Goal: Information Seeking & Learning: Learn about a topic

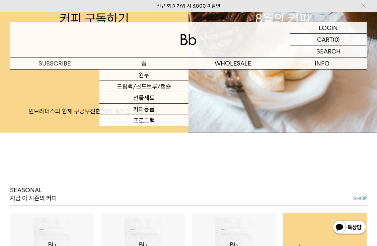
scroll to position [126, 0]
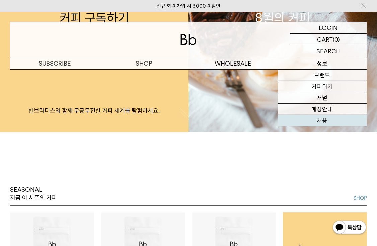
click at [329, 126] on link "채용" at bounding box center [322, 120] width 89 height 11
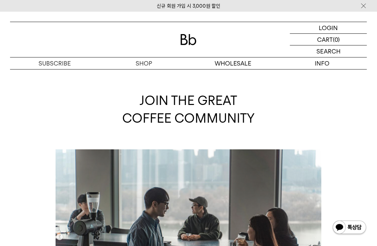
click at [15, 110] on div "JOIN THE GREAT COFFEE COMMUNITY" at bounding box center [188, 109] width 357 height 80
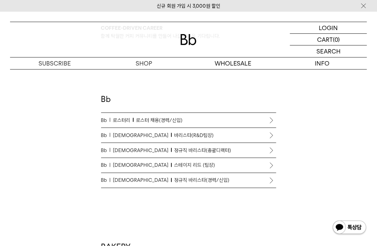
scroll to position [314, 0]
click at [21, 194] on div "Coffee-driven career 함께 탁월한 커피 커뮤니티를 만들어 나갈 분들을 기다립니다. Bb Bb 로스터리 로스터 채용(경력/신입)…" at bounding box center [189, 174] width 364 height 677
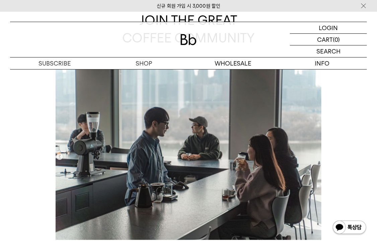
scroll to position [80, 0]
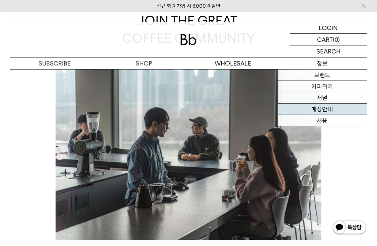
click at [333, 109] on link "매장안내" at bounding box center [322, 109] width 89 height 11
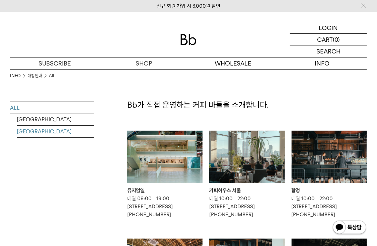
click at [37, 133] on link "[GEOGRAPHIC_DATA]" at bounding box center [55, 132] width 77 height 12
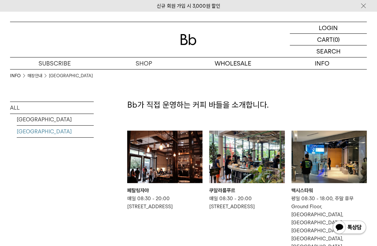
click at [73, 188] on div "INFO 매장안내 MALAYSIA ALL SOUTH KOREA MALAYSIA" at bounding box center [52, 133] width 84 height 129
click at [45, 160] on div "INFO 매장안내 MALAYSIA ALL SOUTH KOREA MALAYSIA" at bounding box center [52, 133] width 84 height 129
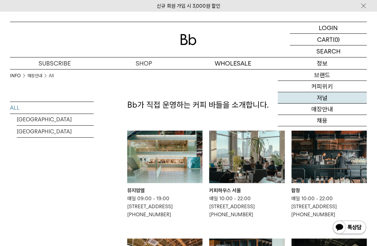
click at [322, 99] on link "저널" at bounding box center [322, 97] width 89 height 11
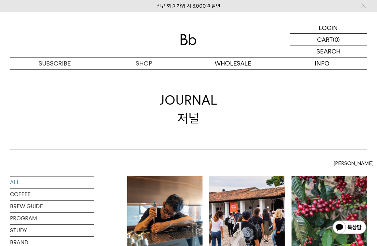
click at [50, 113] on div "JOURNAL 저널" at bounding box center [188, 109] width 357 height 80
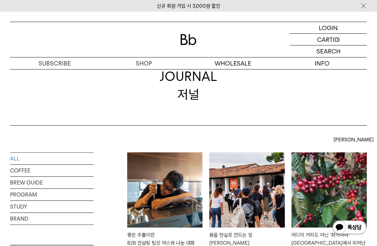
scroll to position [23, 0]
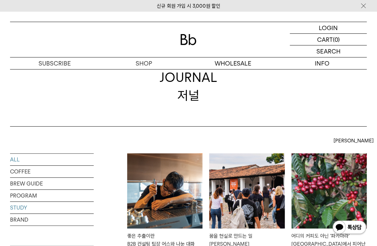
click at [16, 209] on link "STUDY" at bounding box center [52, 208] width 84 height 12
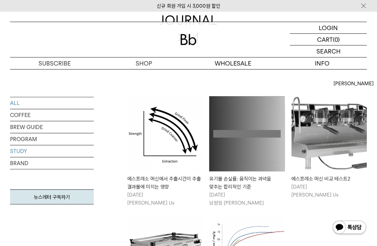
scroll to position [88, 0]
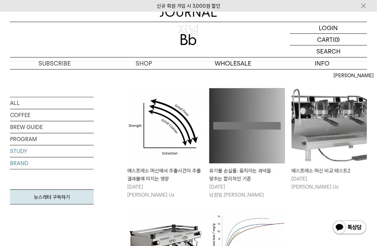
click at [20, 163] on link "BRAND" at bounding box center [52, 164] width 84 height 12
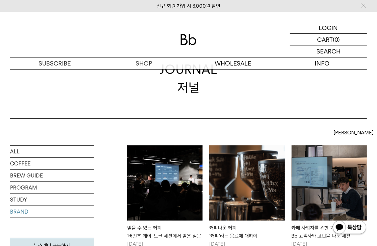
scroll to position [20, 0]
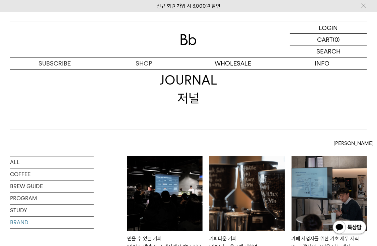
click at [186, 41] on img at bounding box center [189, 39] width 16 height 11
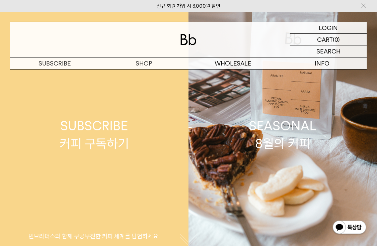
click at [98, 79] on link "SUBSCRIBE 커피 구독하기 빈브라더스와 함께 무궁무진한 커피 세계를 탐험하세요." at bounding box center [94, 135] width 189 height 246
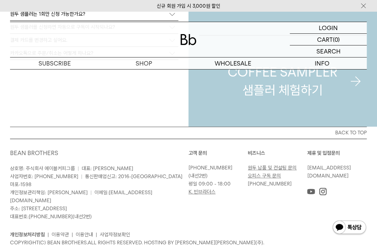
scroll to position [1627, 0]
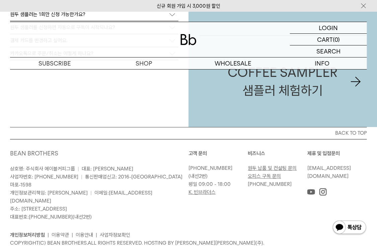
click at [67, 166] on span "상호명: 주식회사 에이블커피그룹" at bounding box center [42, 169] width 65 height 6
click at [362, 5] on img at bounding box center [363, 5] width 7 height 7
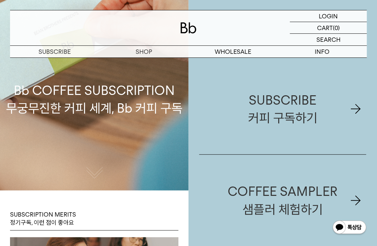
scroll to position [0, 0]
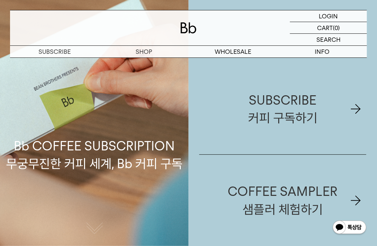
click at [121, 93] on p "Bb COFFEE SUBSCRIPTION 무궁무진한 커피 세계, Bb 커피 구독" at bounding box center [94, 123] width 176 height 99
click at [52, 19] on div at bounding box center [188, 27] width 357 height 35
